Goal: Transaction & Acquisition: Purchase product/service

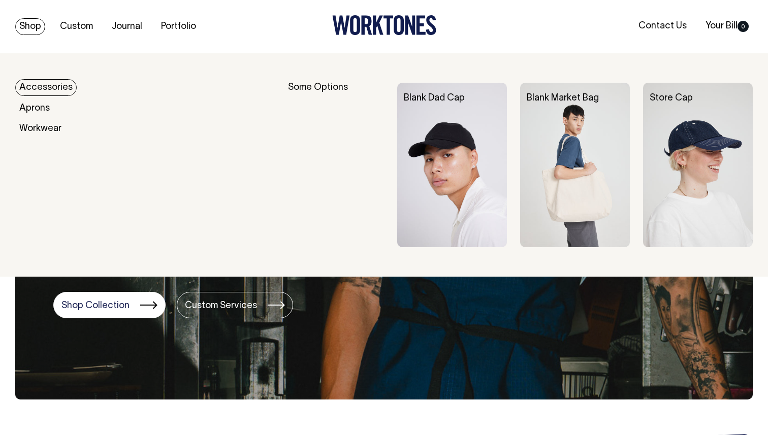
click at [23, 22] on link "Shop" at bounding box center [30, 26] width 30 height 17
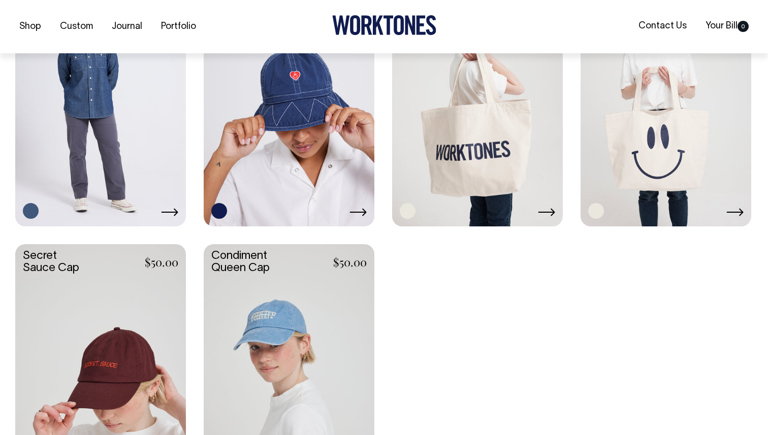
scroll to position [1699, 0]
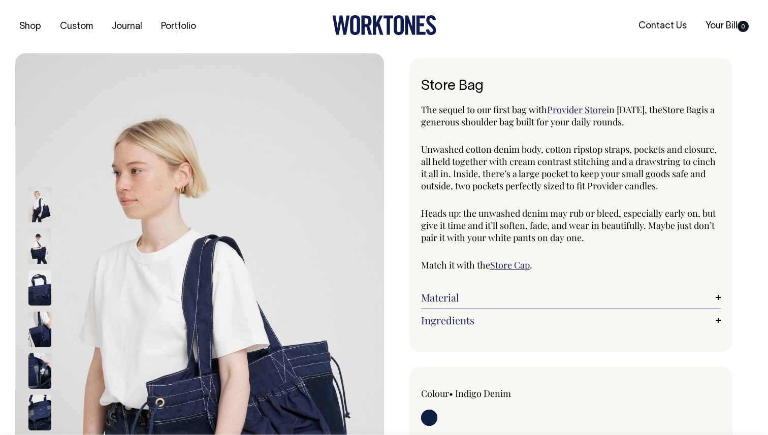
click at [39, 206] on img at bounding box center [39, 205] width 23 height 36
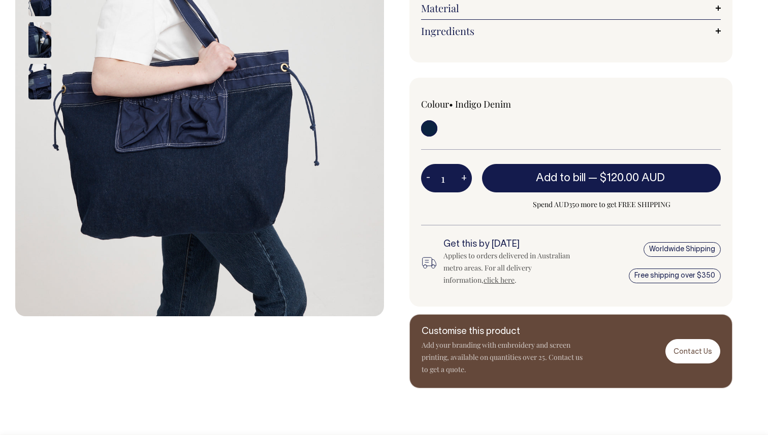
scroll to position [290, 0]
